Goal: Transaction & Acquisition: Obtain resource

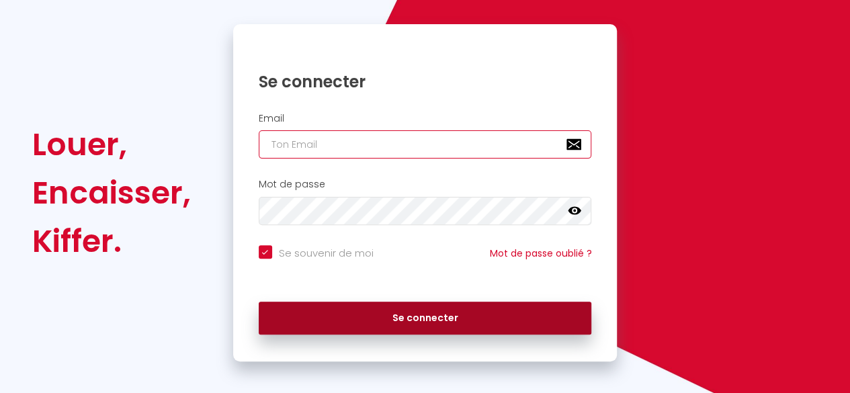
type input "[EMAIL_ADDRESS][DOMAIN_NAME]"
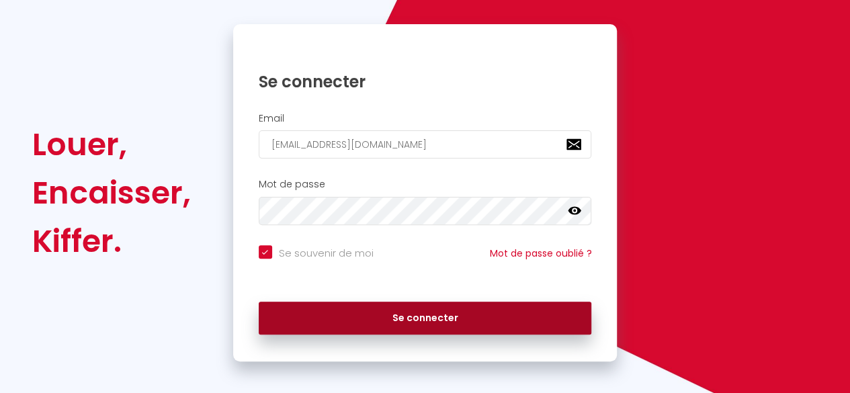
click at [411, 314] on button "Se connecter" at bounding box center [425, 319] width 333 height 34
checkbox input "true"
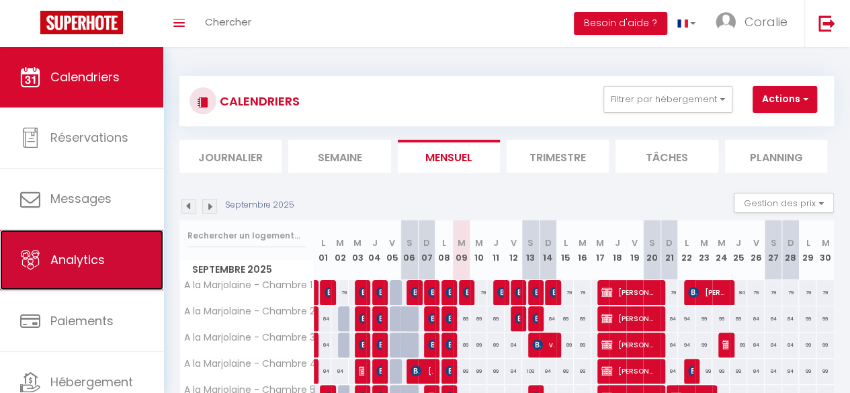
click at [57, 277] on link "Analytics" at bounding box center [81, 260] width 163 height 60
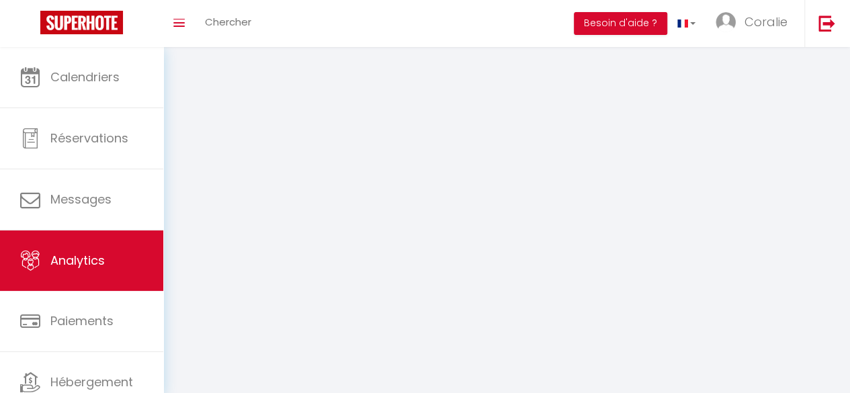
select select "2025"
select select "9"
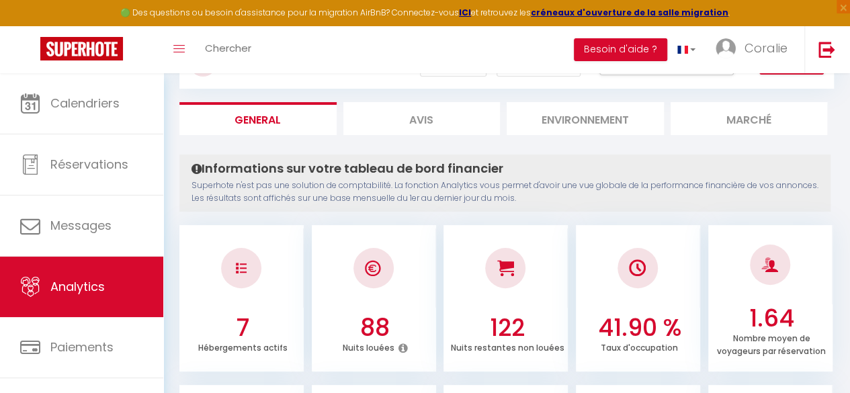
scroll to position [65, 0]
click at [413, 255] on div at bounding box center [374, 267] width 124 height 79
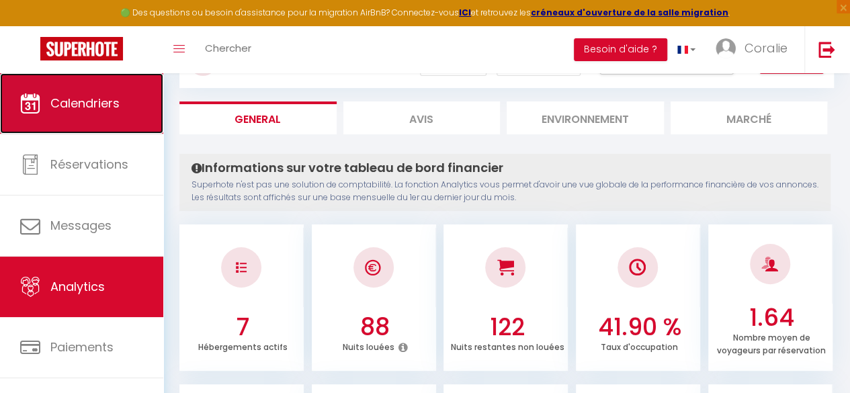
click at [128, 114] on link "Calendriers" at bounding box center [81, 103] width 163 height 60
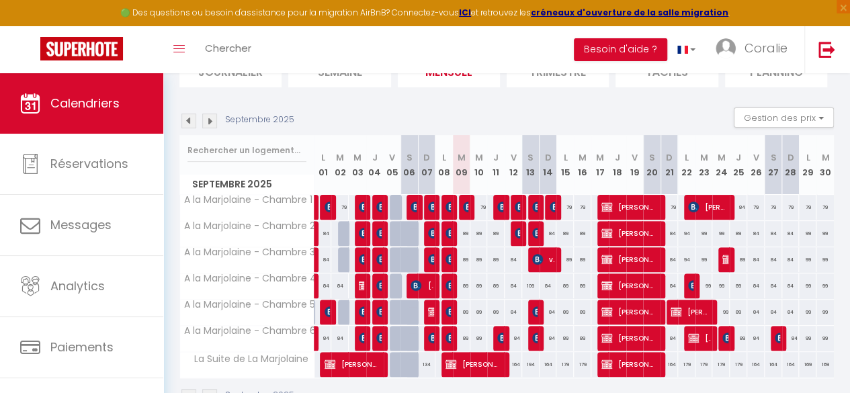
scroll to position [114, 0]
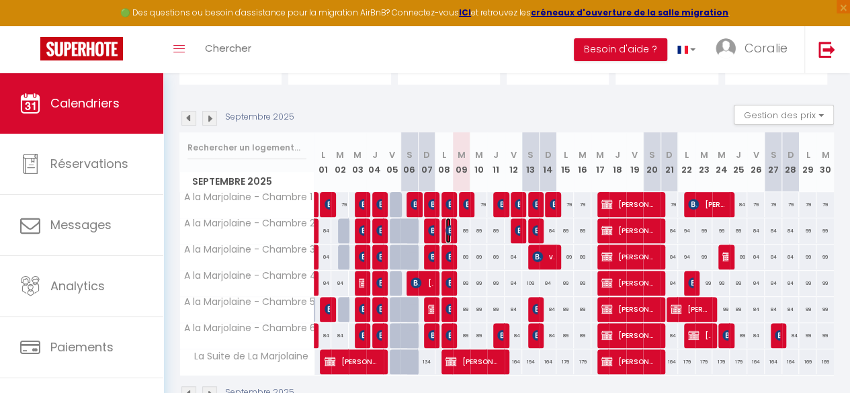
click at [445, 228] on img at bounding box center [450, 230] width 11 height 11
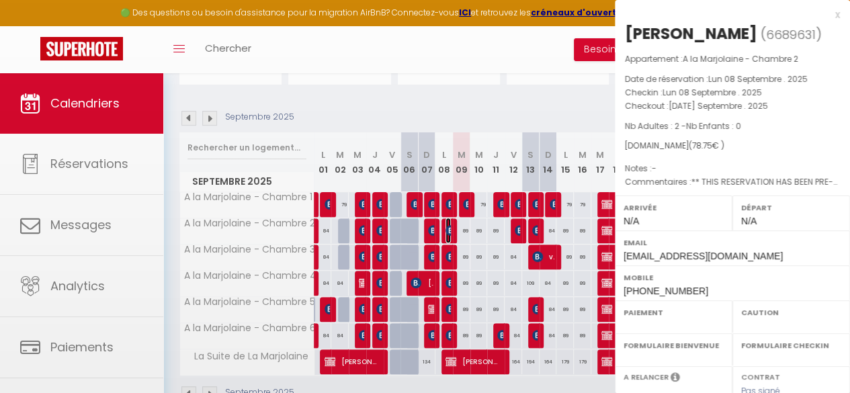
select select "OK"
select select "KO"
select select "0"
select select "1"
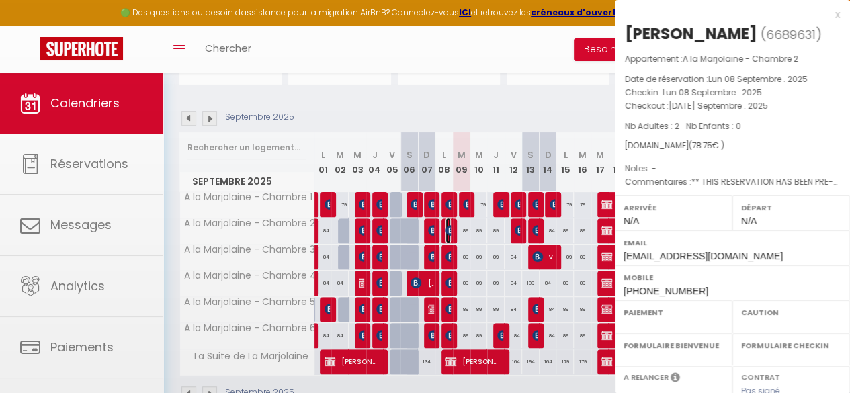
select select
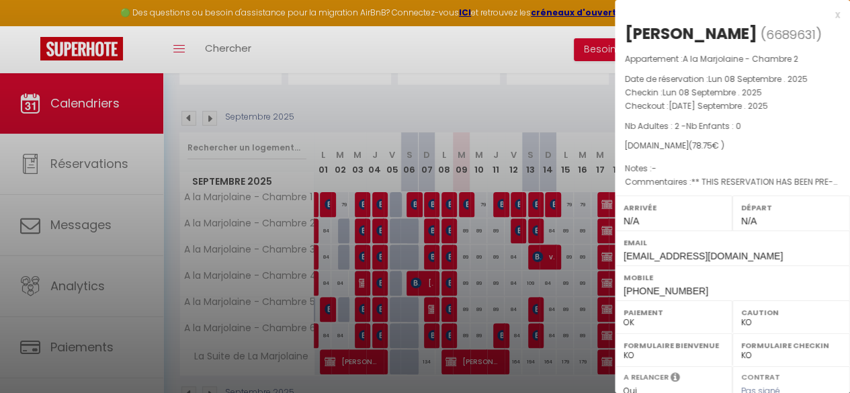
click at [826, 10] on div "x" at bounding box center [727, 15] width 225 height 16
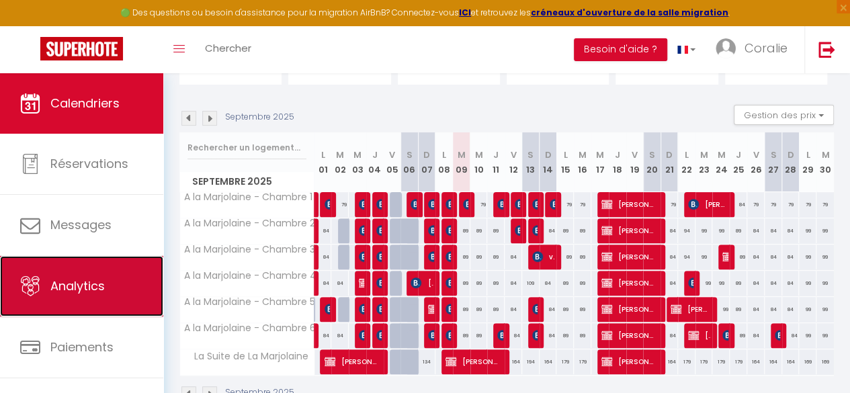
click at [73, 291] on span "Analytics" at bounding box center [77, 286] width 54 height 17
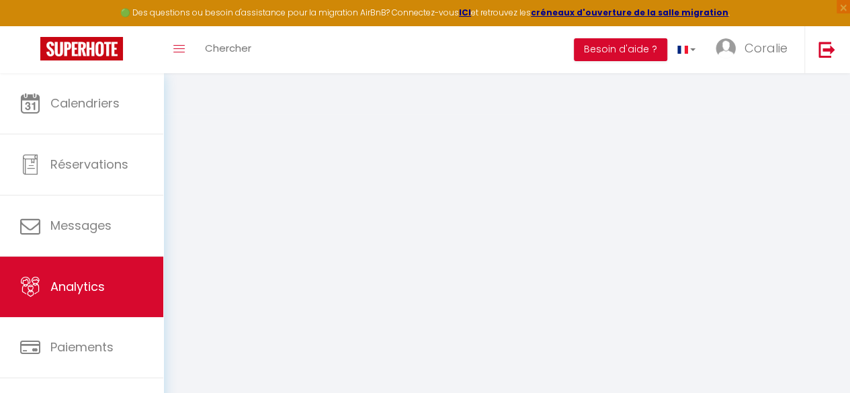
select select "2025"
select select "9"
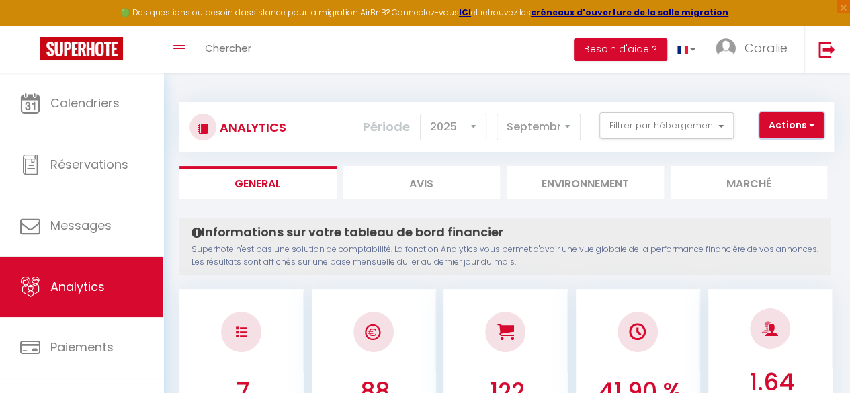
click at [808, 123] on span "button" at bounding box center [810, 124] width 8 height 13
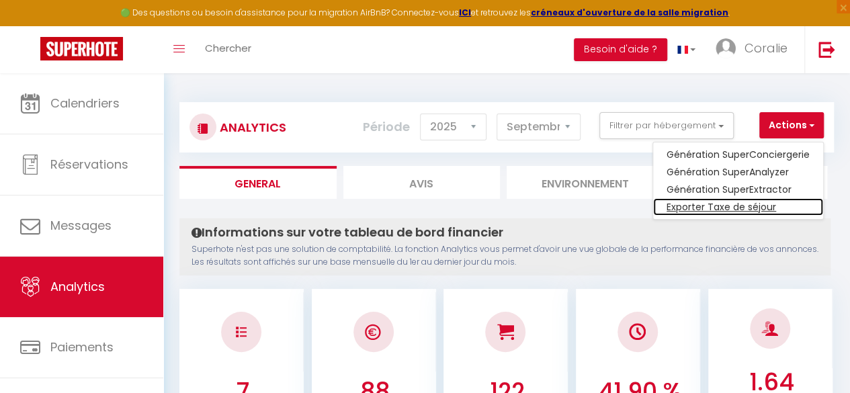
click at [762, 208] on link "Exporter Taxe de séjour" at bounding box center [738, 206] width 170 height 17
select select "09"
select select "2025"
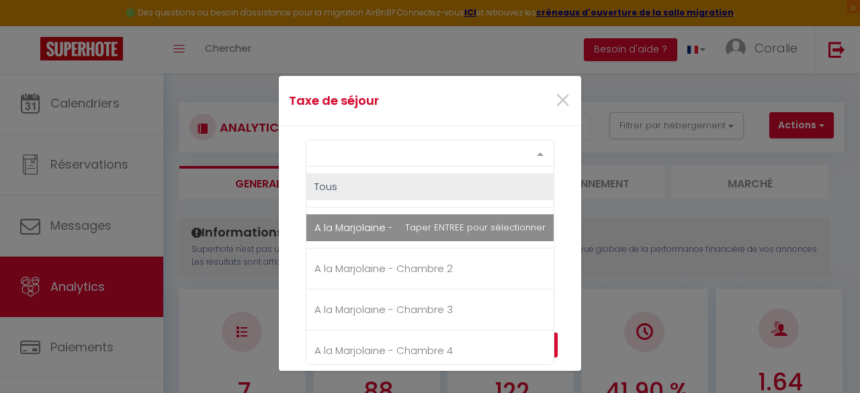
click at [433, 156] on div "Select option" at bounding box center [430, 153] width 249 height 27
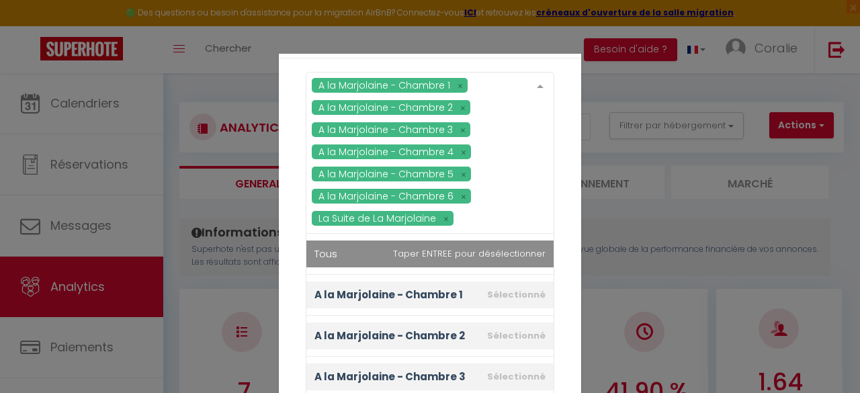
click at [408, 178] on div "A la Marjolaine - Chambre 1 A la Marjolaine - Chambre 2 A la Marjolaine - Chamb…" at bounding box center [430, 153] width 249 height 162
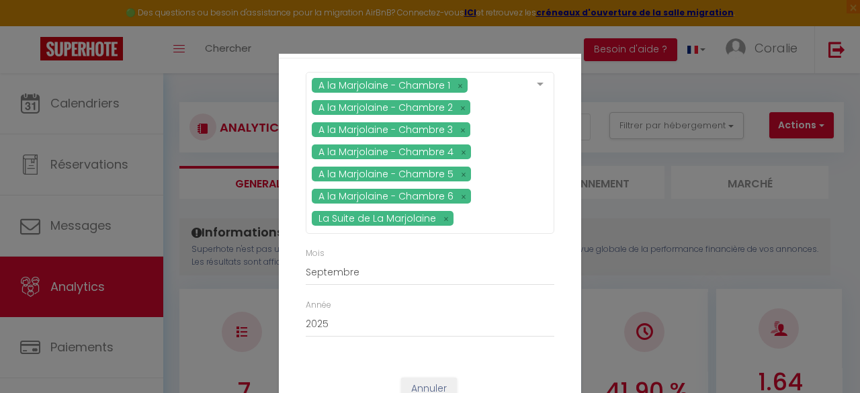
click at [551, 200] on div "A la Marjolaine - Chambre 1 A la Marjolaine - Chambre 2 A la Marjolaine - Chamb…" at bounding box center [430, 159] width 266 height 175
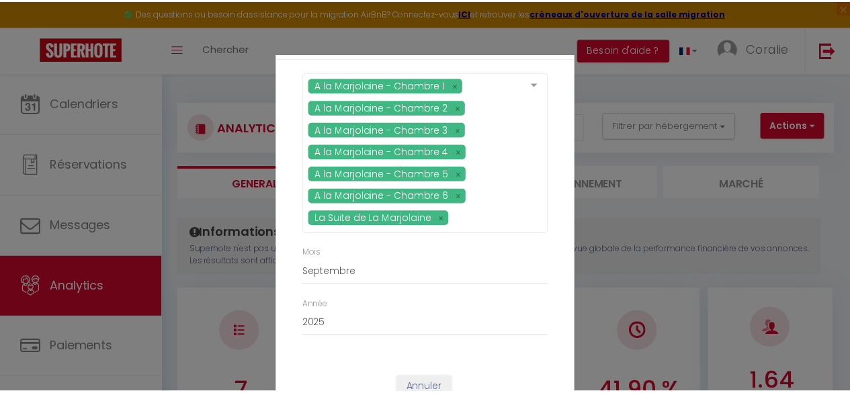
scroll to position [44, 0]
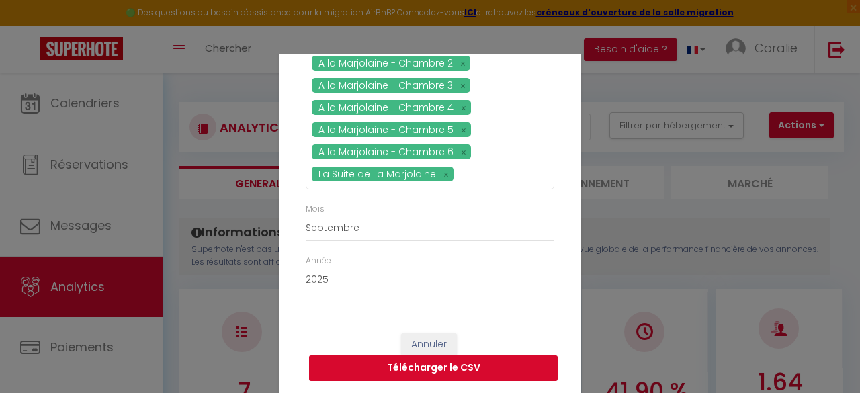
click at [485, 368] on button "Télécharger le CSV" at bounding box center [433, 368] width 249 height 26
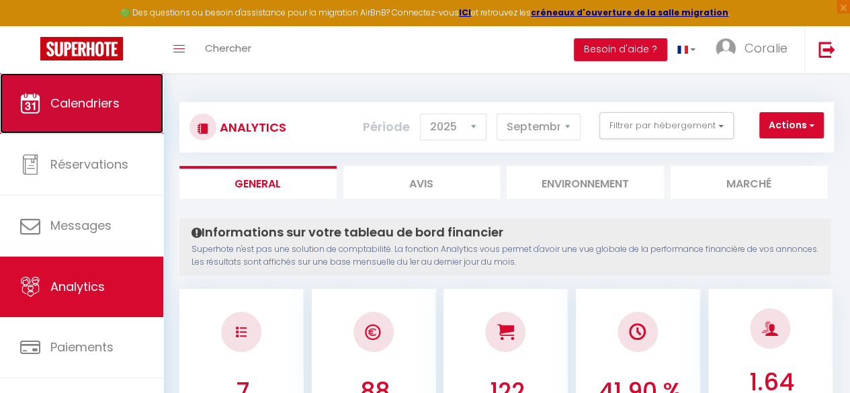
click at [93, 102] on span "Calendriers" at bounding box center [84, 103] width 69 height 17
